Goal: Task Accomplishment & Management: Use online tool/utility

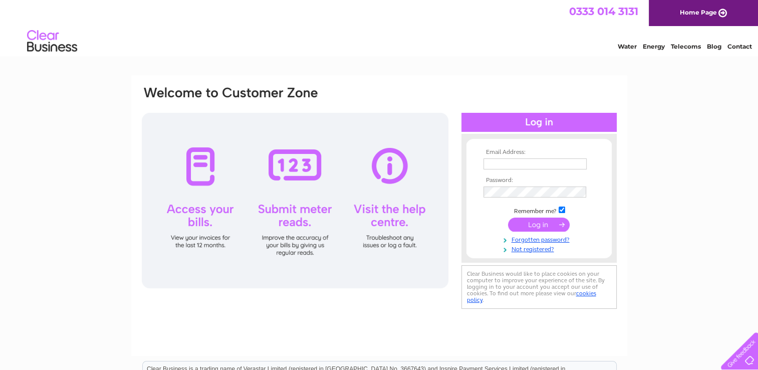
type input "stuart.fraser@pleanprecast.com"
click at [539, 223] on input "submit" at bounding box center [539, 225] width 62 height 14
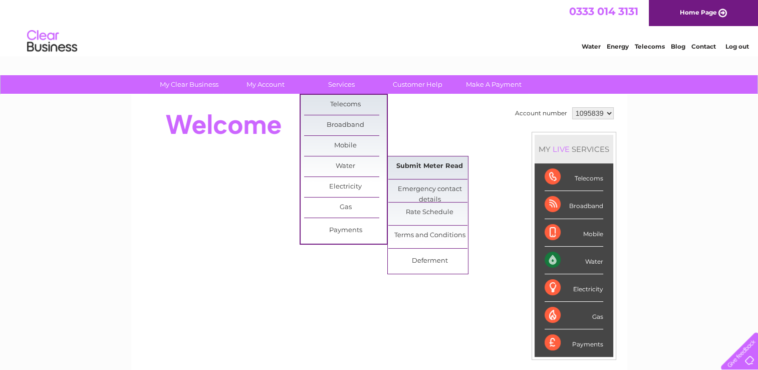
click at [453, 169] on link "Submit Meter Read" at bounding box center [429, 166] width 83 height 20
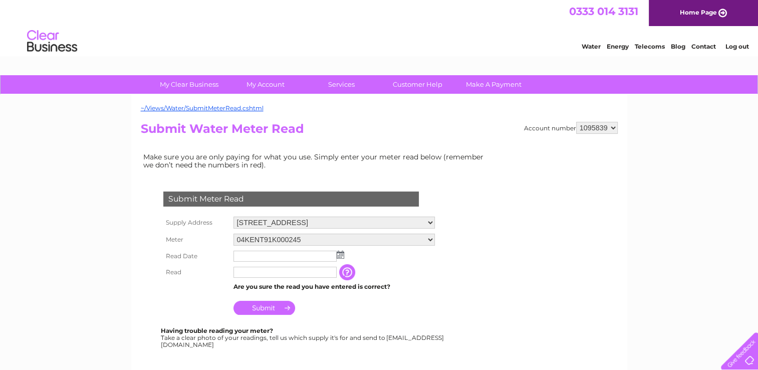
click at [341, 252] on img at bounding box center [341, 255] width 8 height 8
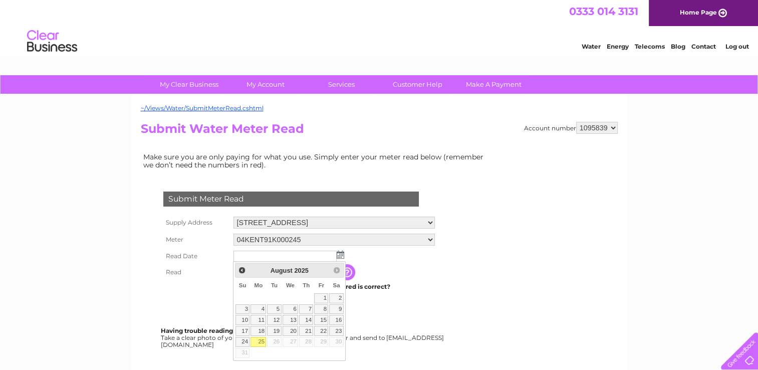
click at [259, 342] on link "25" at bounding box center [259, 342] width 16 height 10
type input "[DATE]"
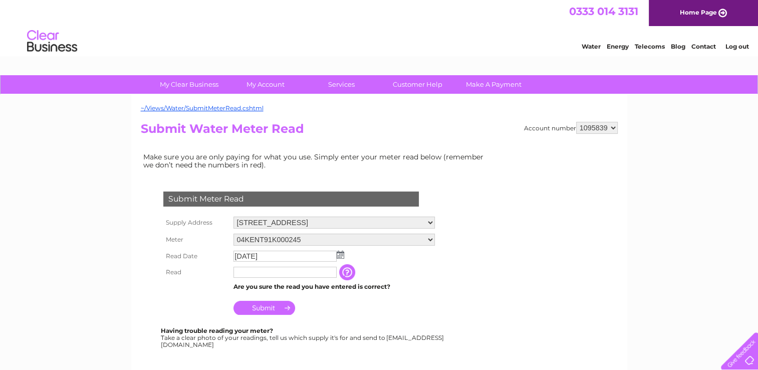
click at [293, 273] on input "text" at bounding box center [285, 272] width 103 height 11
type input "36975"
click at [281, 308] on input "Submit" at bounding box center [265, 309] width 62 height 14
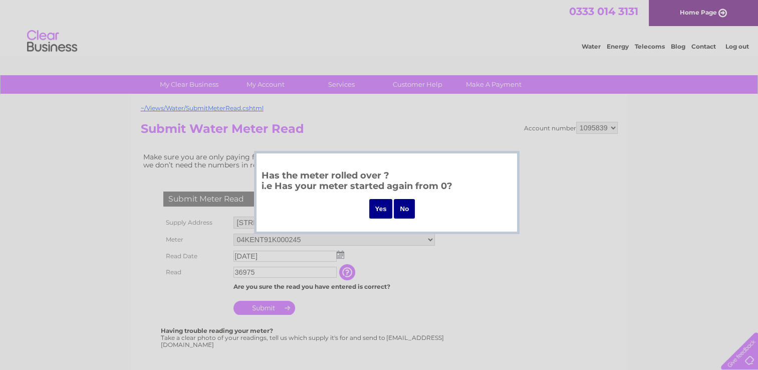
click at [407, 214] on input "No" at bounding box center [404, 209] width 21 height 20
